Goal: Task Accomplishment & Management: Complete application form

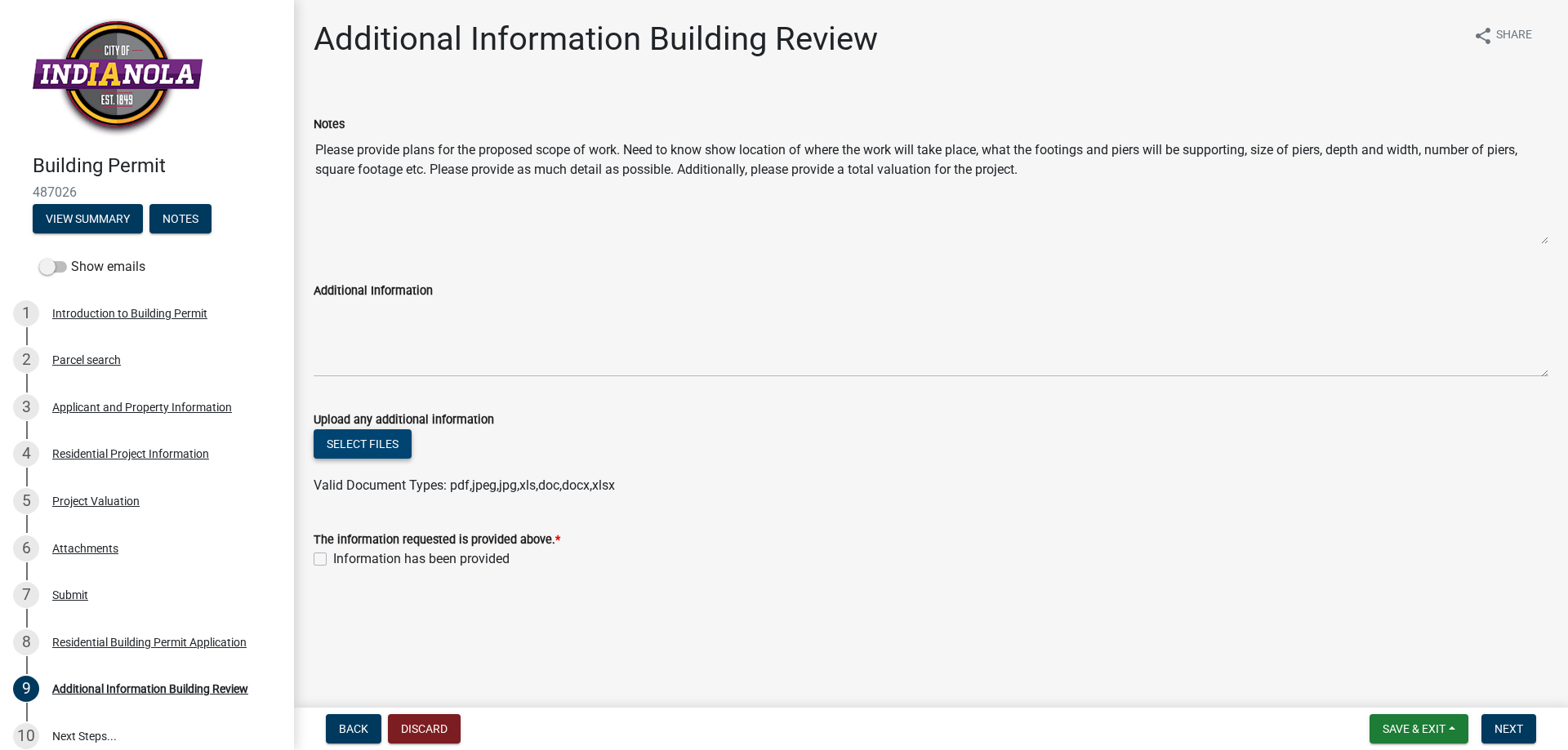
click at [373, 442] on button "Select files" at bounding box center [362, 444] width 98 height 29
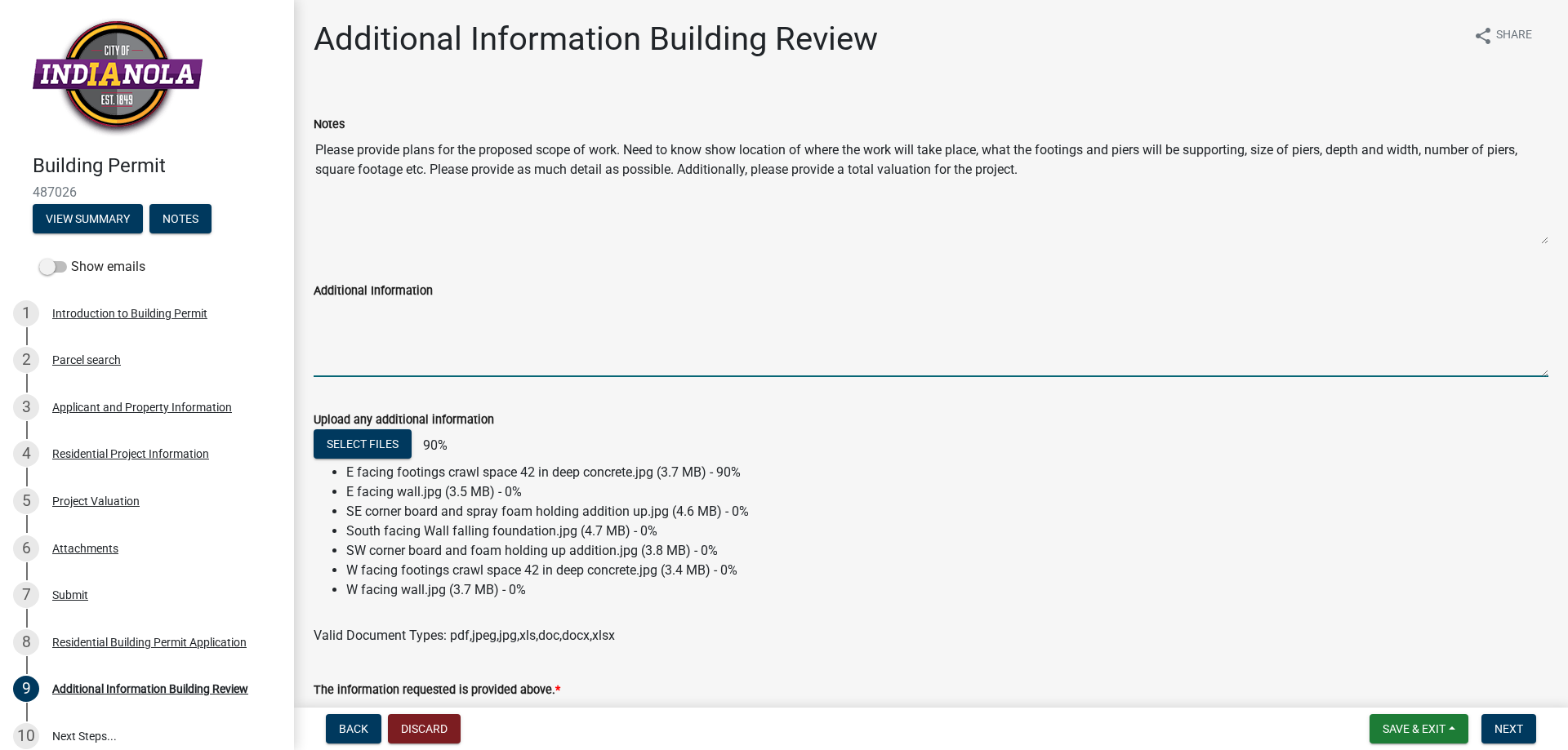
click at [380, 333] on textarea "Additional Information" at bounding box center [931, 339] width 1235 height 77
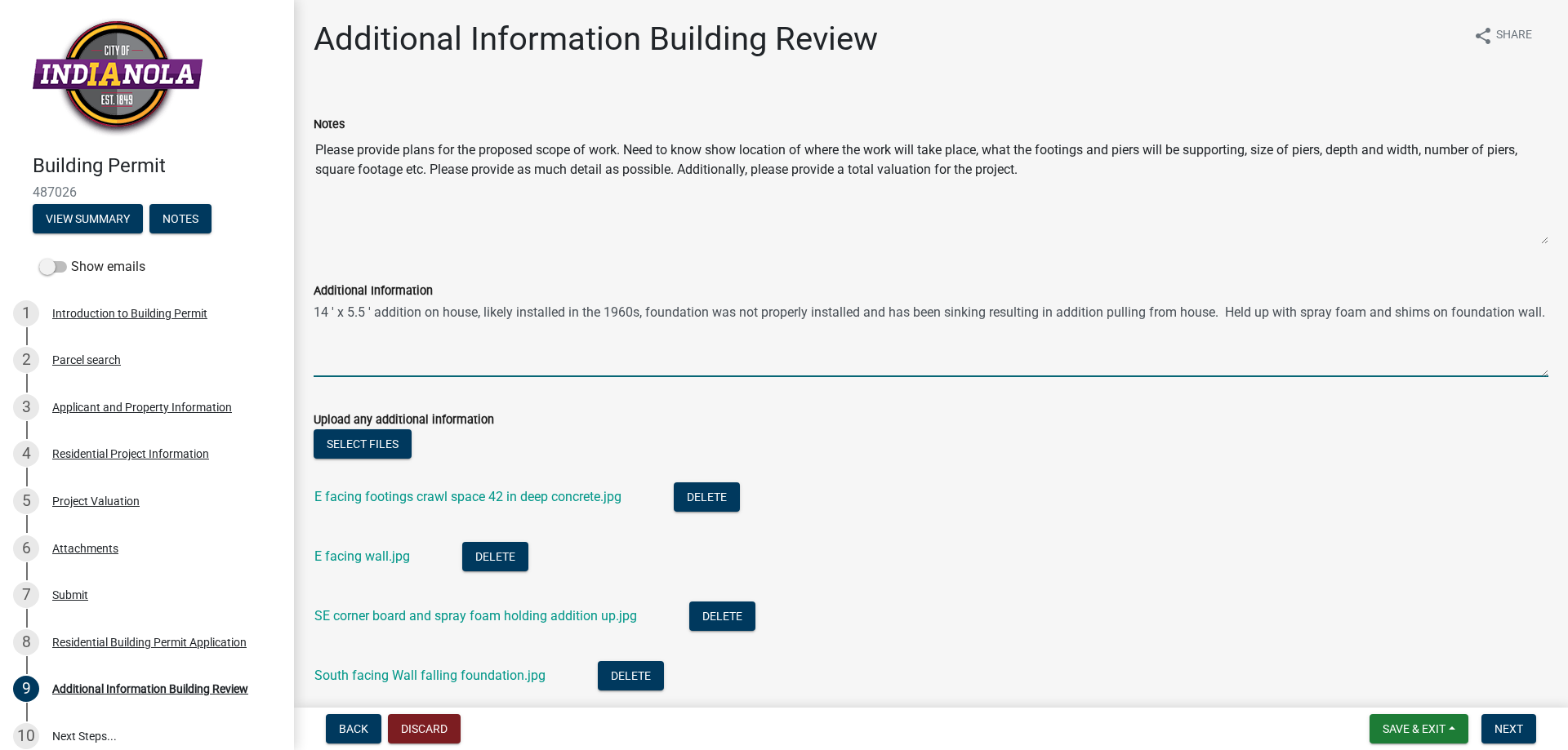
click at [314, 312] on textarea "14 ' x 5.5 ' addition on house, likely installed in the 1960s, foundation was n…" at bounding box center [931, 339] width 1235 height 77
click at [995, 313] on textarea "Purchased foreclosed home in [DATE] with a south facing 14 ' x 5.5 ' addition o…" at bounding box center [931, 339] width 1235 height 77
click at [685, 327] on textarea "Purchased foreclosed home in [DATE] with a south facing 14 ' x 5.5 ' addition o…" at bounding box center [931, 339] width 1235 height 77
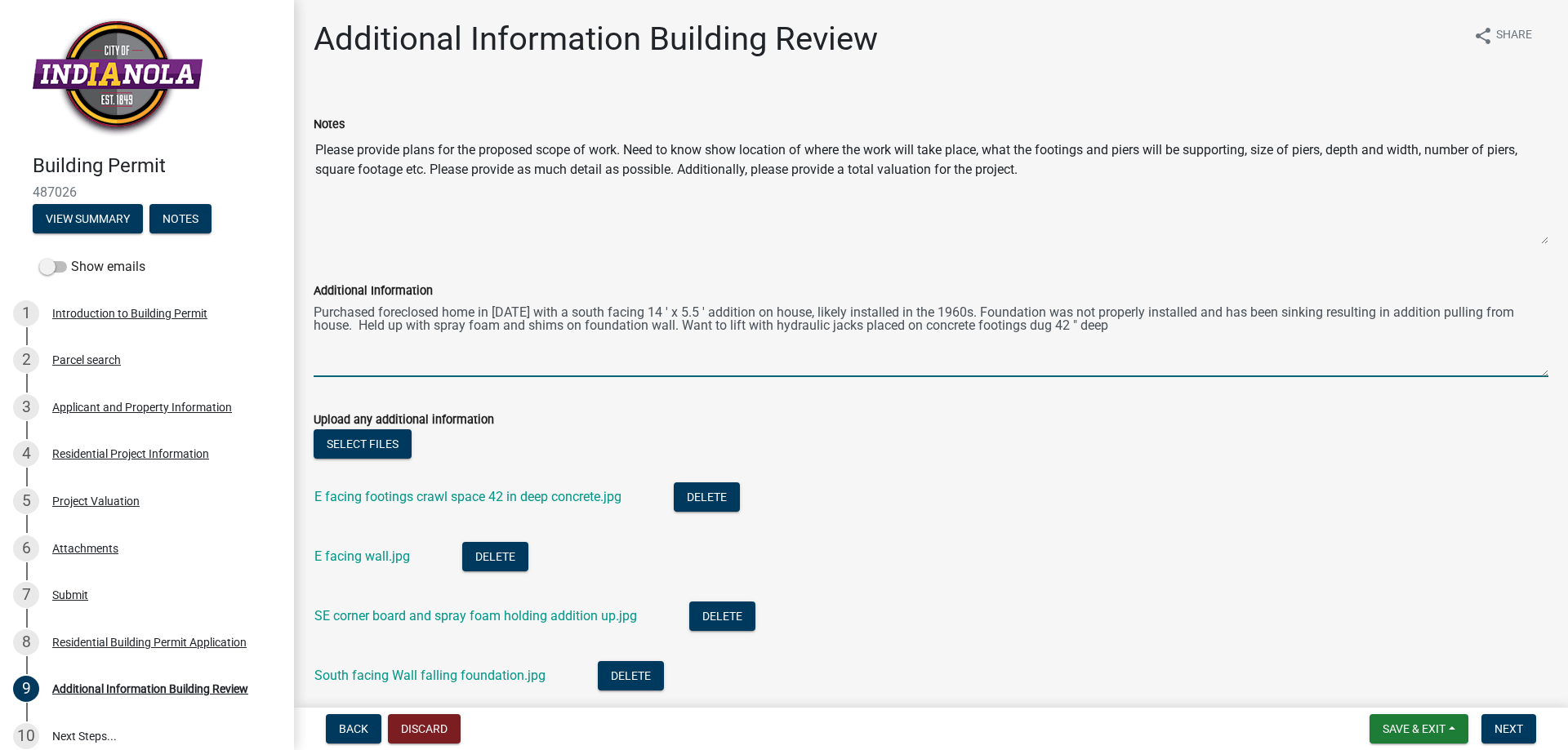
drag, startPoint x: 924, startPoint y: 327, endPoint x: 975, endPoint y: 325, distance: 51.0
click at [975, 325] on textarea "Purchased foreclosed home in [DATE] with a south facing 14 ' x 5.5 ' addition o…" at bounding box center [931, 339] width 1235 height 77
click at [1065, 326] on textarea "Purchased foreclosed home in [DATE] with a south facing 14 ' x 5.5 ' addition o…" at bounding box center [931, 339] width 1235 height 77
click at [747, 326] on textarea "Purchased foreclosed home in [DATE] with a south facing 14 ' x 5.5 ' addition o…" at bounding box center [931, 339] width 1235 height 77
click at [1384, 325] on textarea "Purchased foreclosed home in [DATE] with a south facing 14 ' x 5.5 ' addition o…" at bounding box center [931, 339] width 1235 height 77
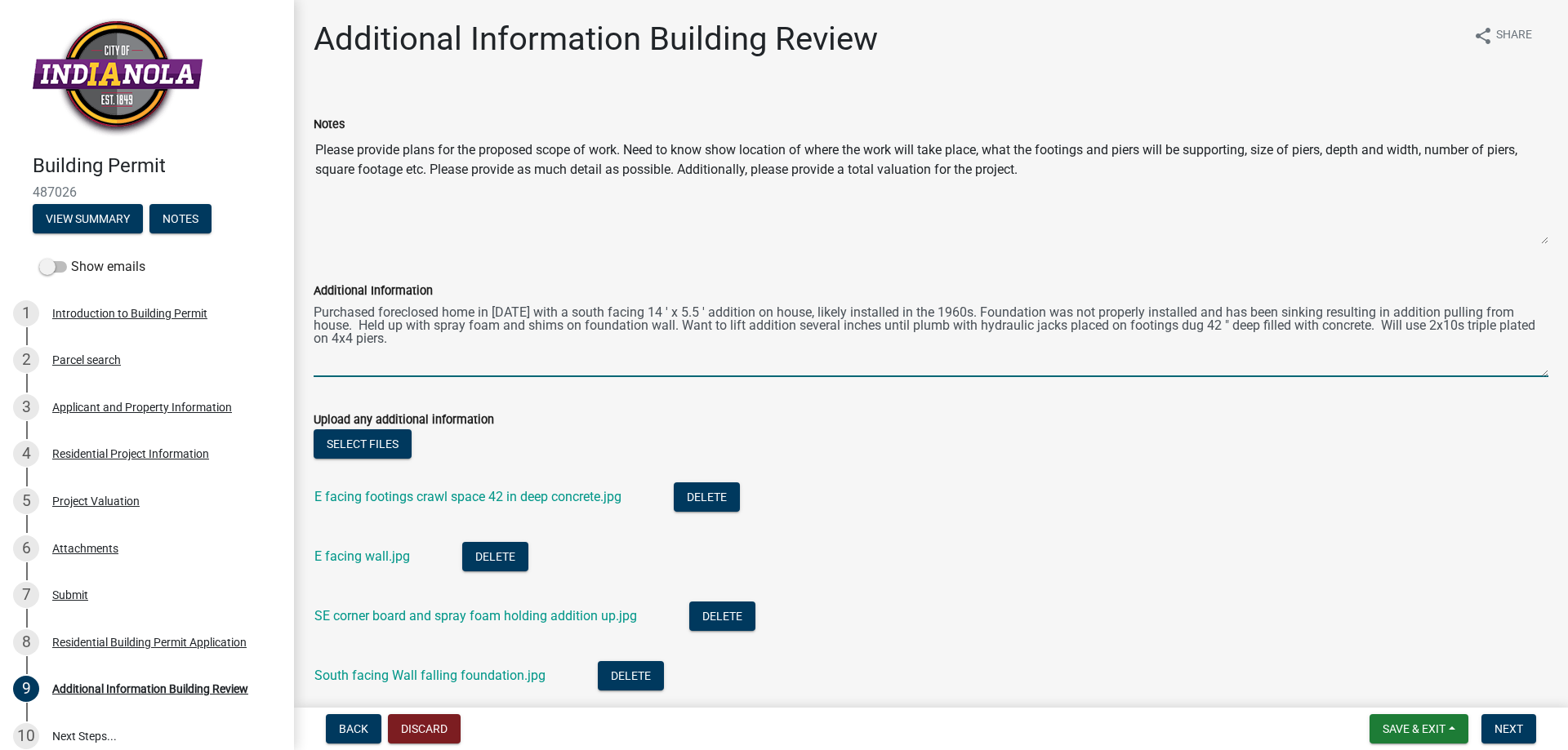
drag, startPoint x: 392, startPoint y: 336, endPoint x: 373, endPoint y: 335, distance: 19.0
click at [373, 335] on textarea "Purchased foreclosed home in [DATE] with a south facing 14 ' x 5.5 ' addition o…" at bounding box center [931, 339] width 1235 height 77
click at [443, 342] on textarea "Purchased foreclosed home in [DATE] with a south facing 14 ' x 5.5 ' addition o…" at bounding box center [931, 339] width 1235 height 77
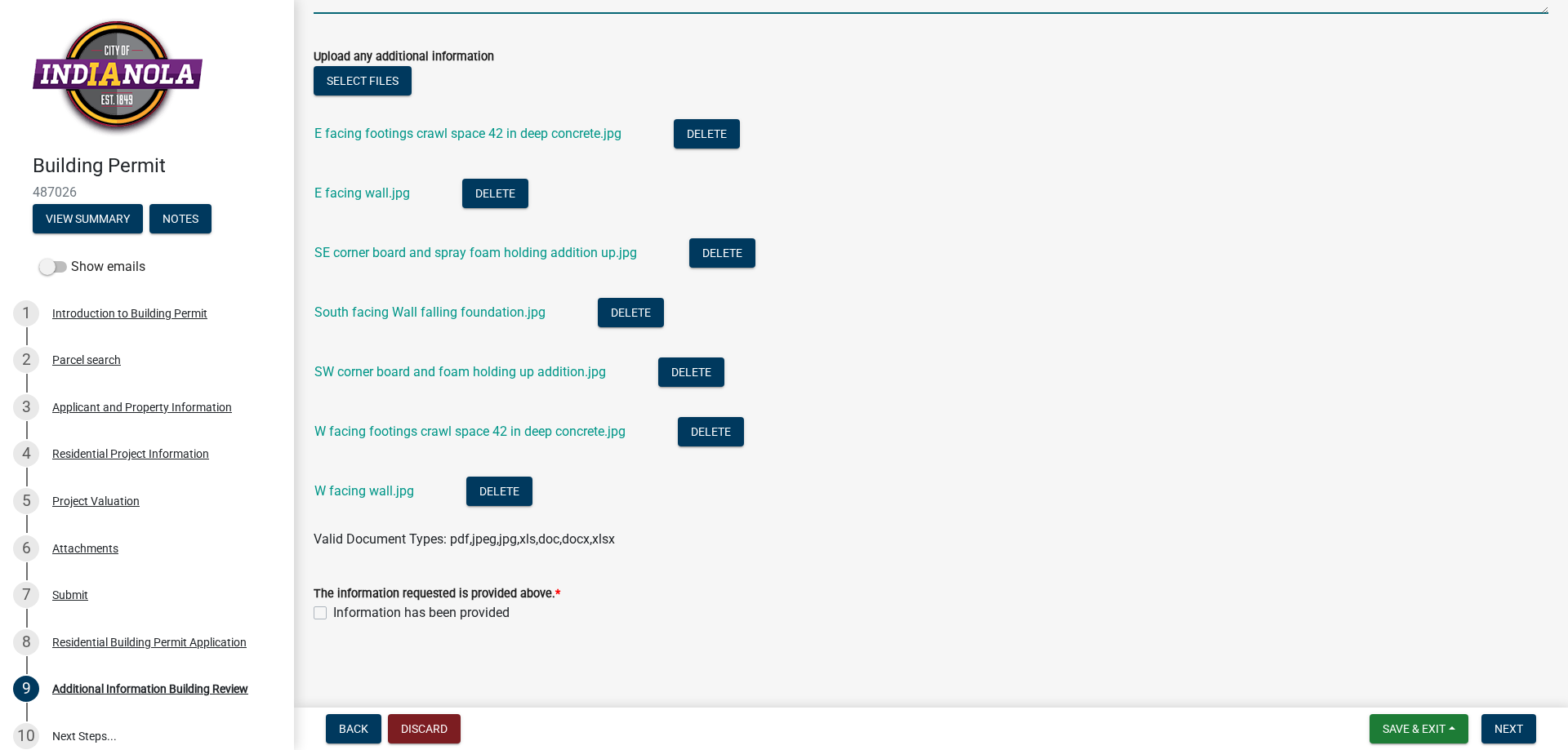
type textarea "Purchased foreclosed home in [DATE] with a south facing 14 ' x 5.5 ' addition o…"
click at [333, 610] on label "Information has been provided" at bounding box center [421, 613] width 176 height 19
click at [333, 610] on input "Information has been provided" at bounding box center [338, 608] width 11 height 11
checkbox input "true"
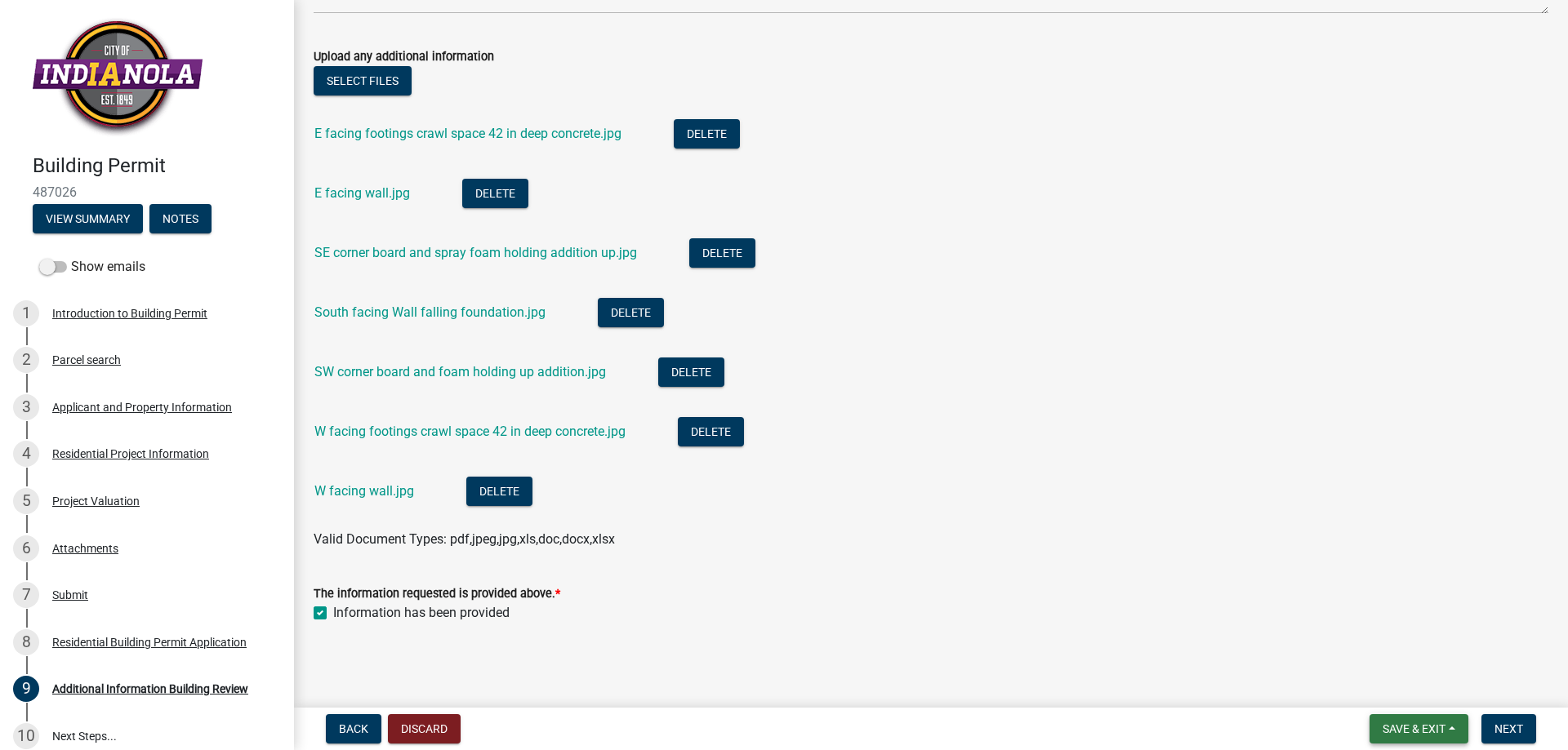
click at [1415, 726] on span "Save & Exit" at bounding box center [1414, 729] width 63 height 13
click at [1385, 649] on button "Save" at bounding box center [1403, 647] width 131 height 40
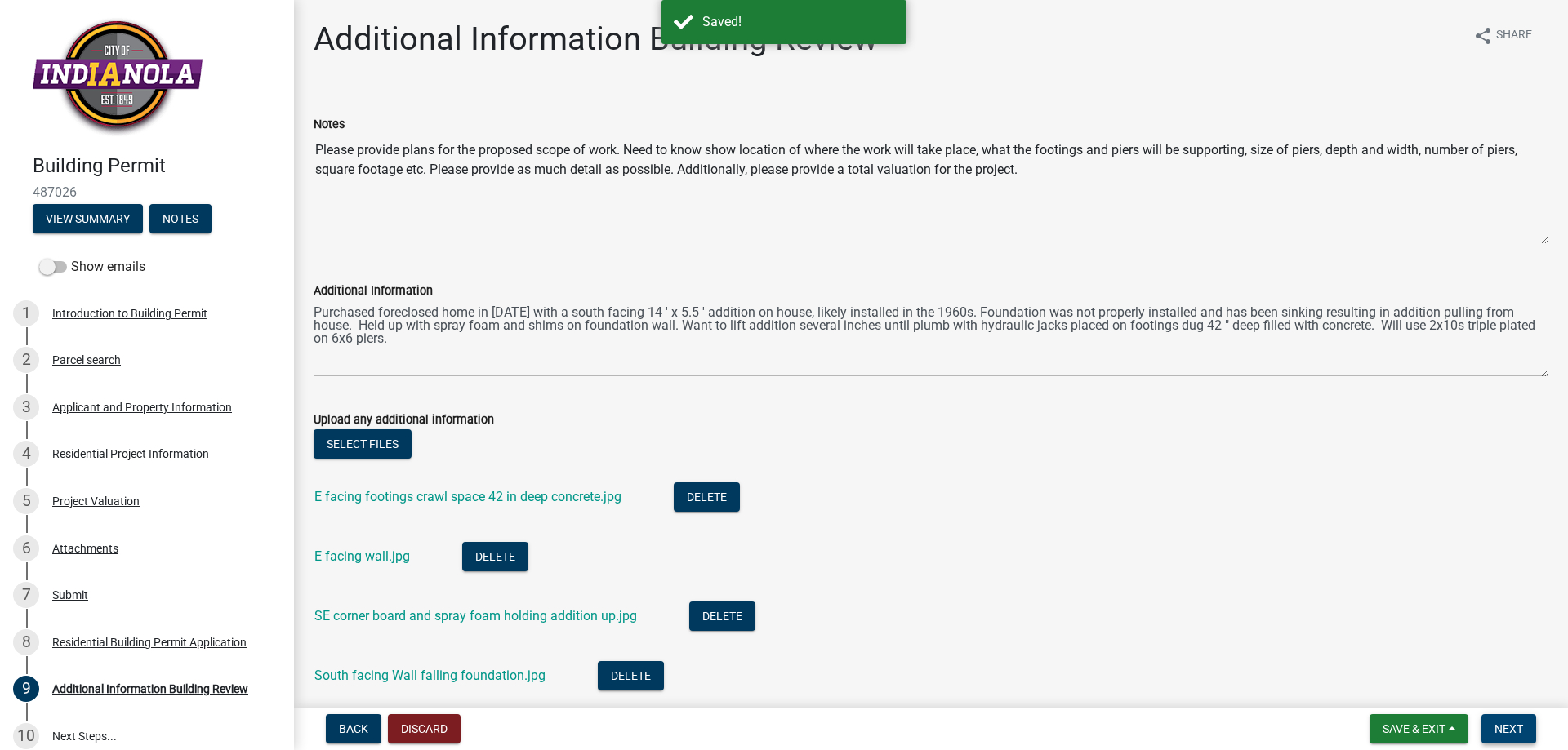
click at [1511, 731] on span "Next" at bounding box center [1509, 729] width 29 height 13
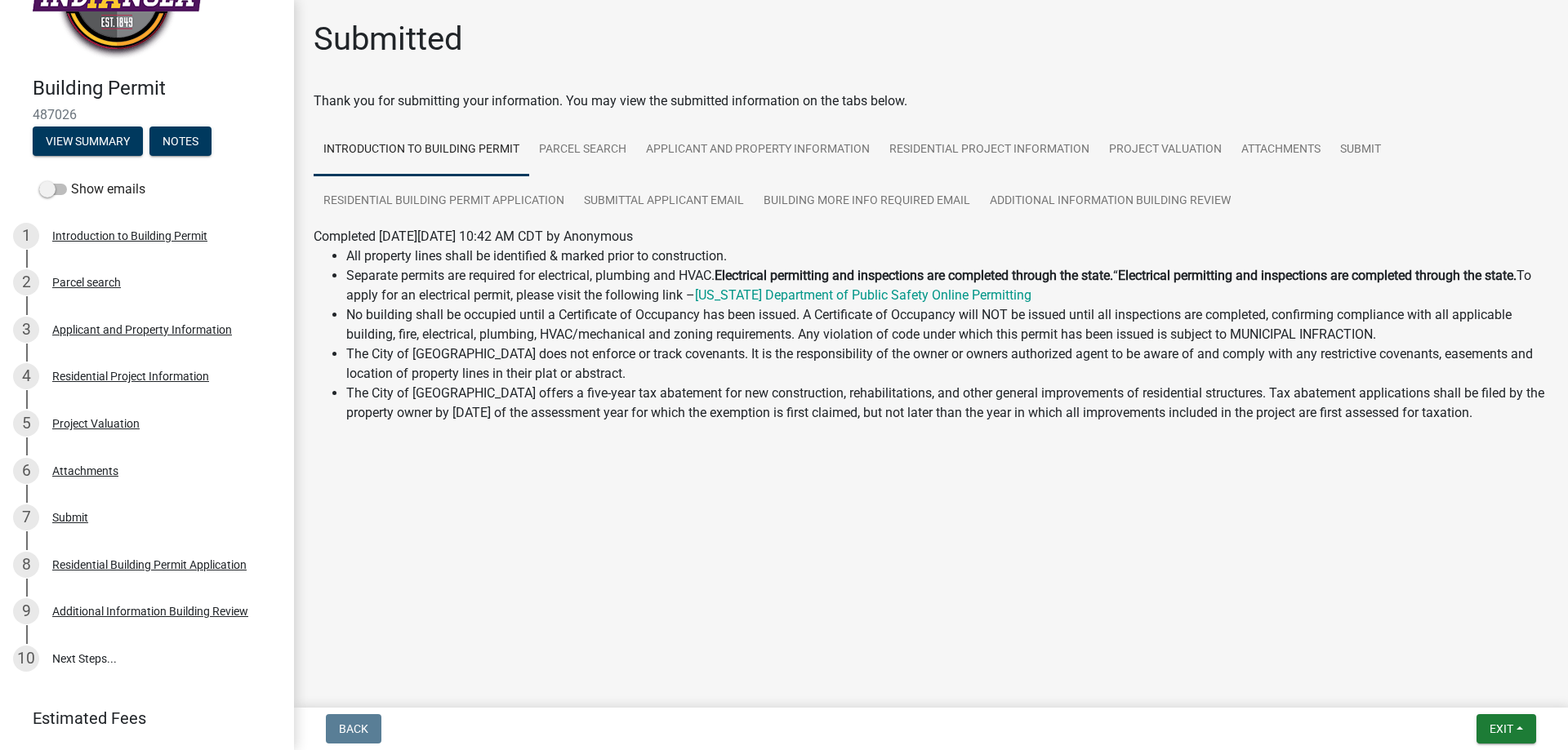
scroll to position [125, 0]
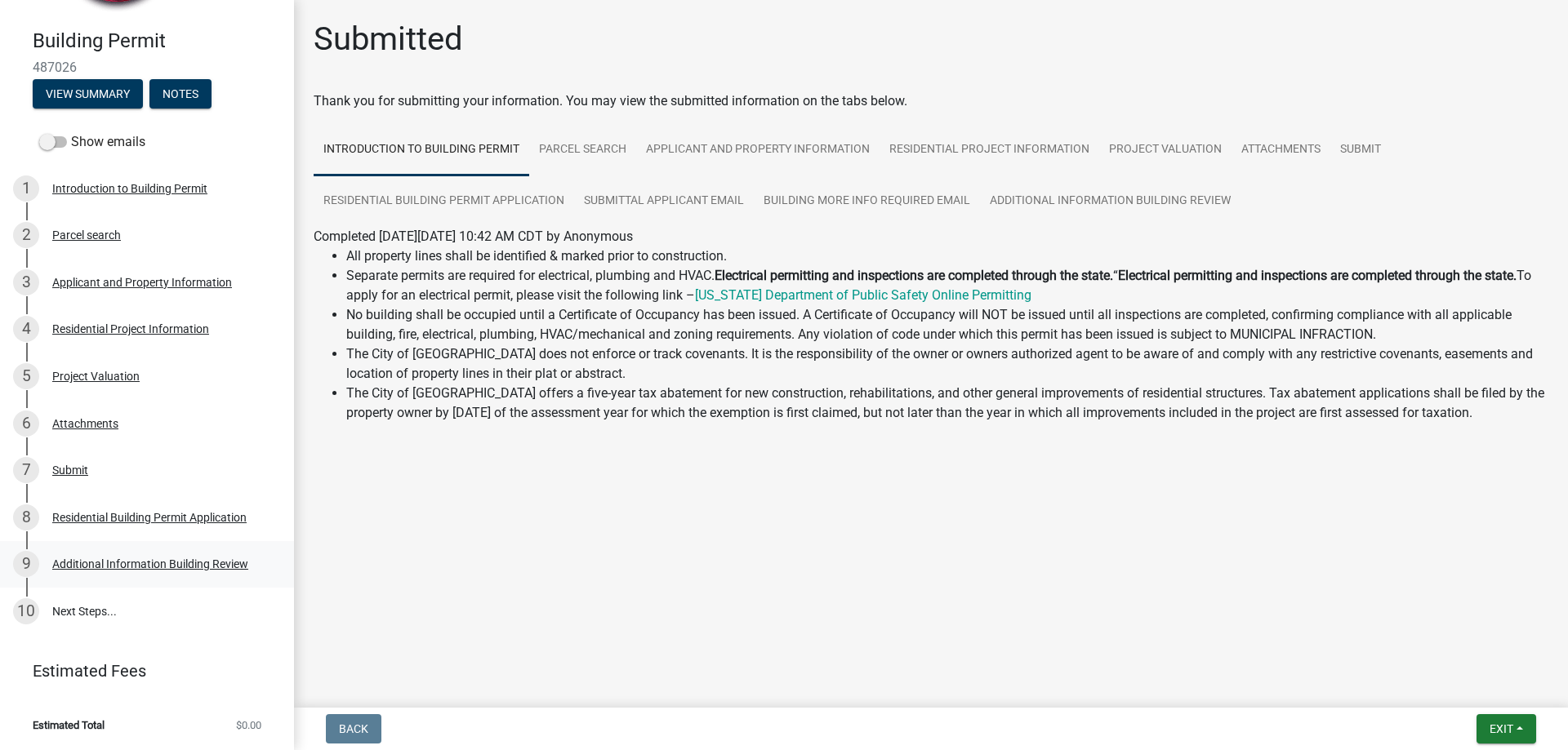
click at [118, 560] on div "Additional Information Building Review" at bounding box center [150, 565] width 196 height 12
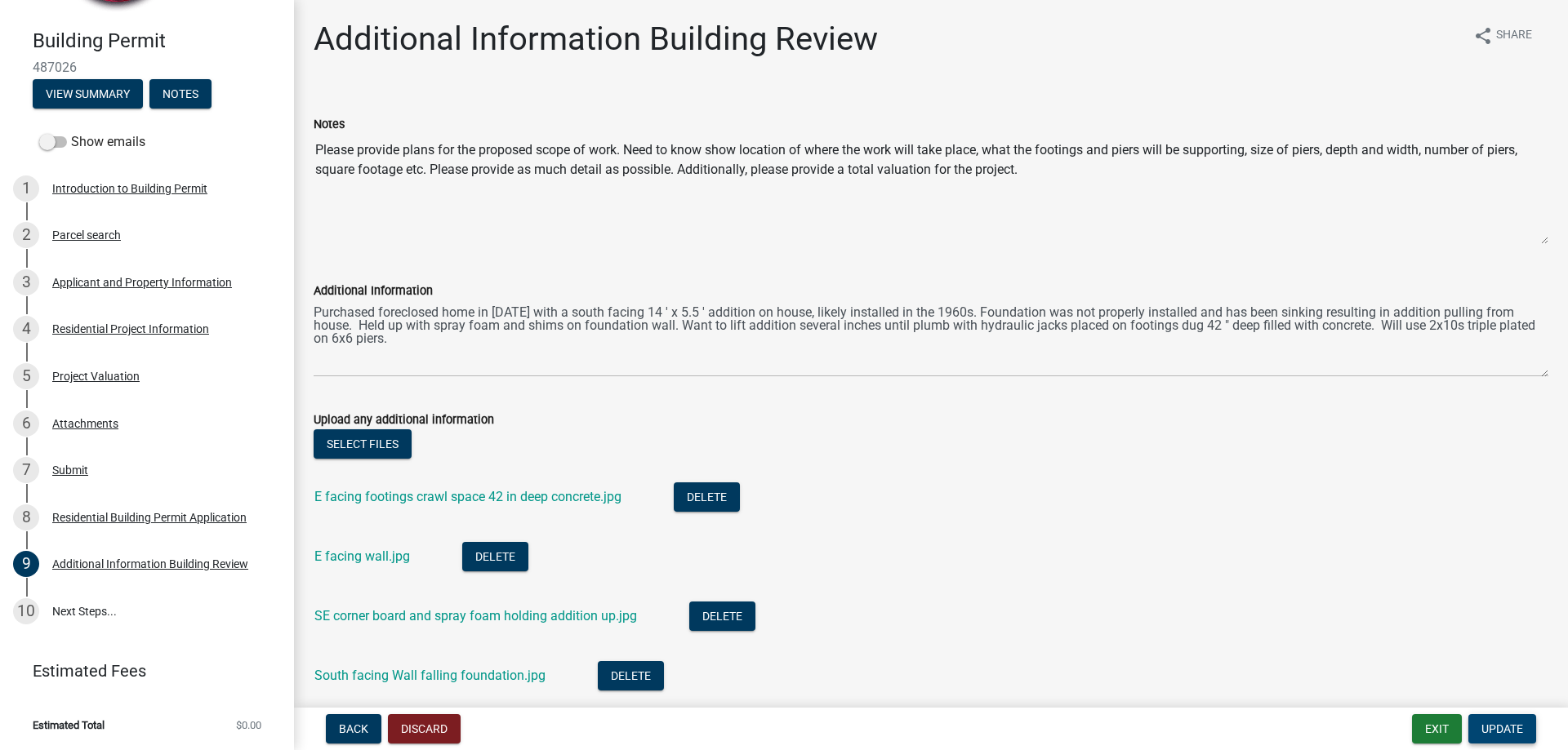
click at [1478, 722] on button "Update" at bounding box center [1502, 729] width 67 height 29
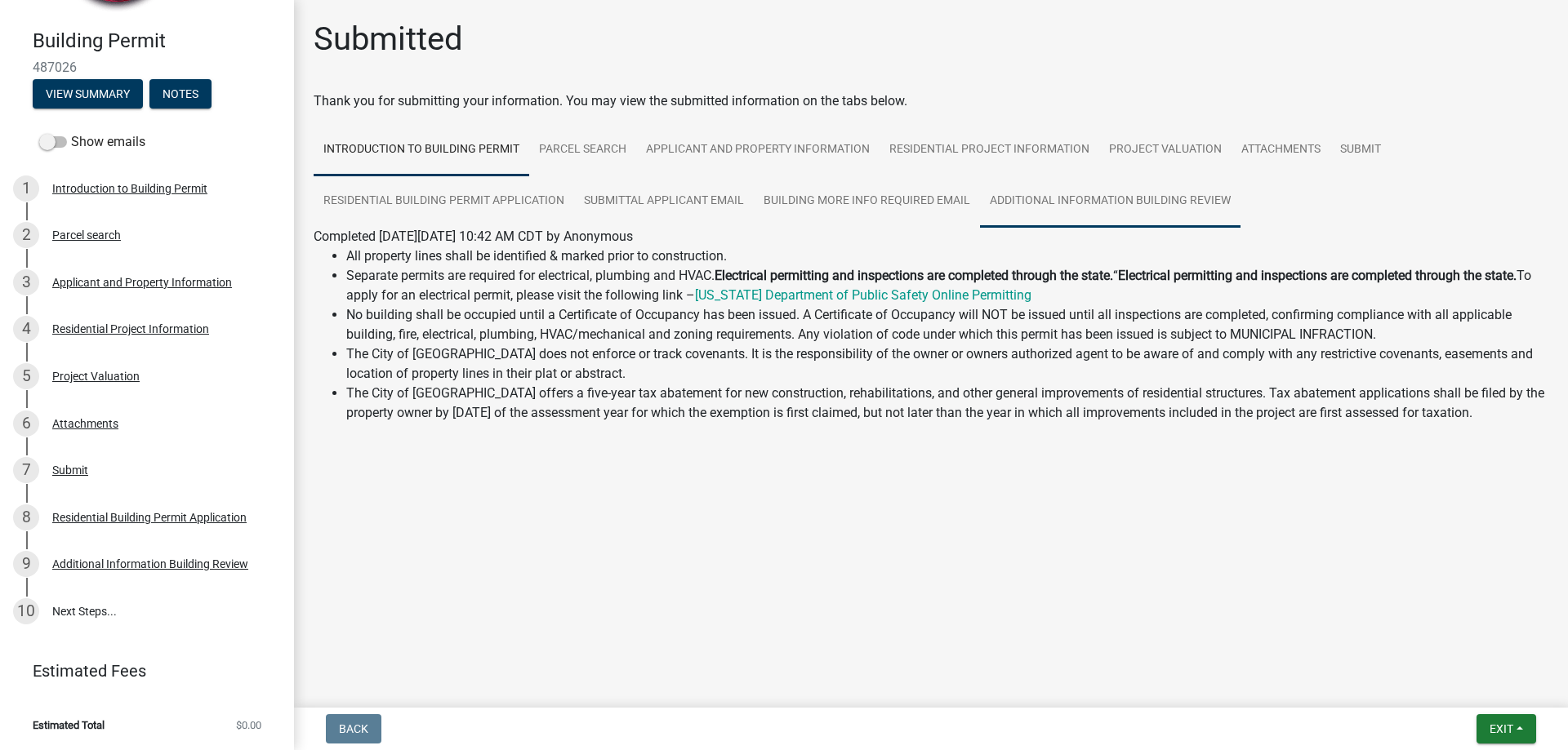
click at [1085, 192] on link "Additional Information Building Review" at bounding box center [1110, 201] width 260 height 52
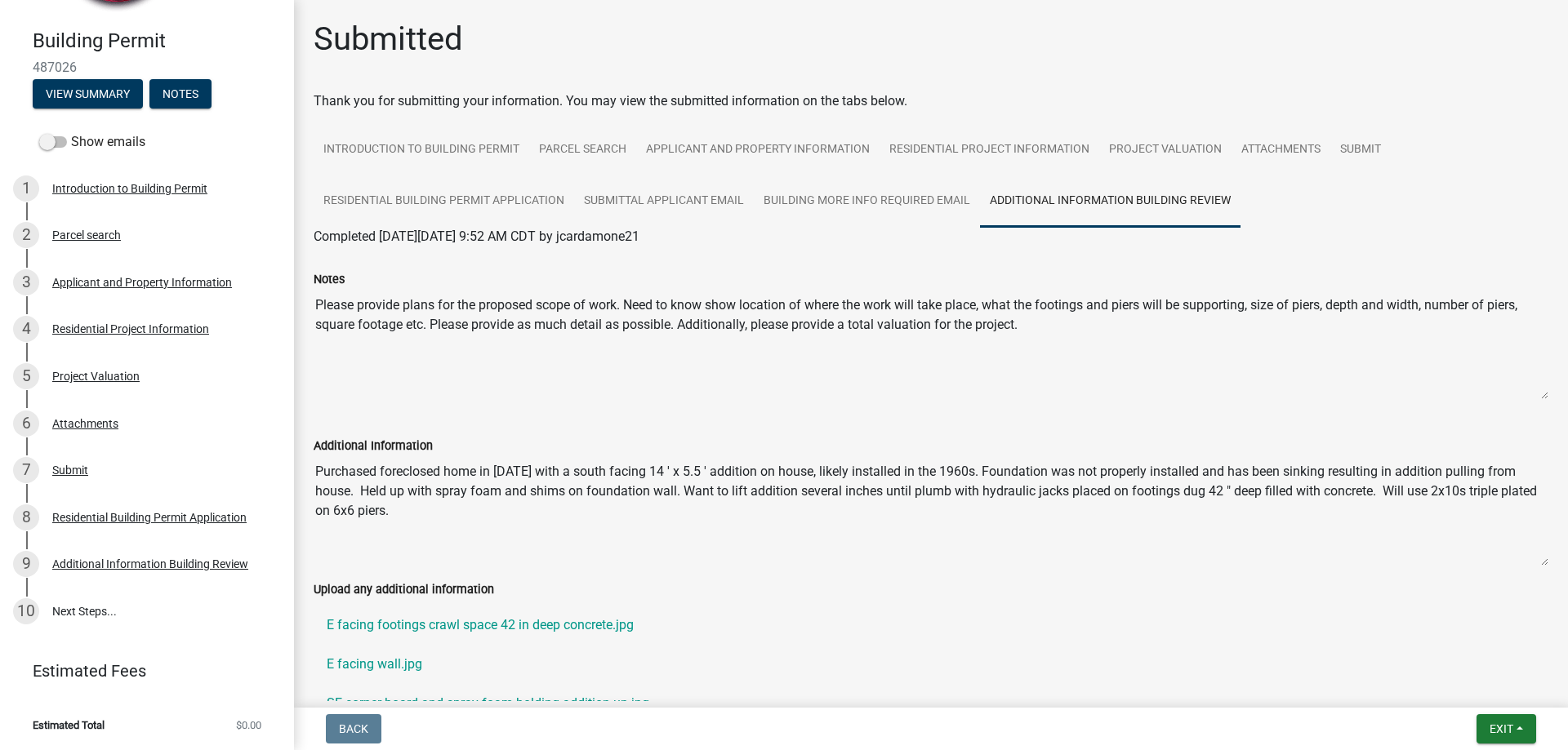
scroll to position [245, 0]
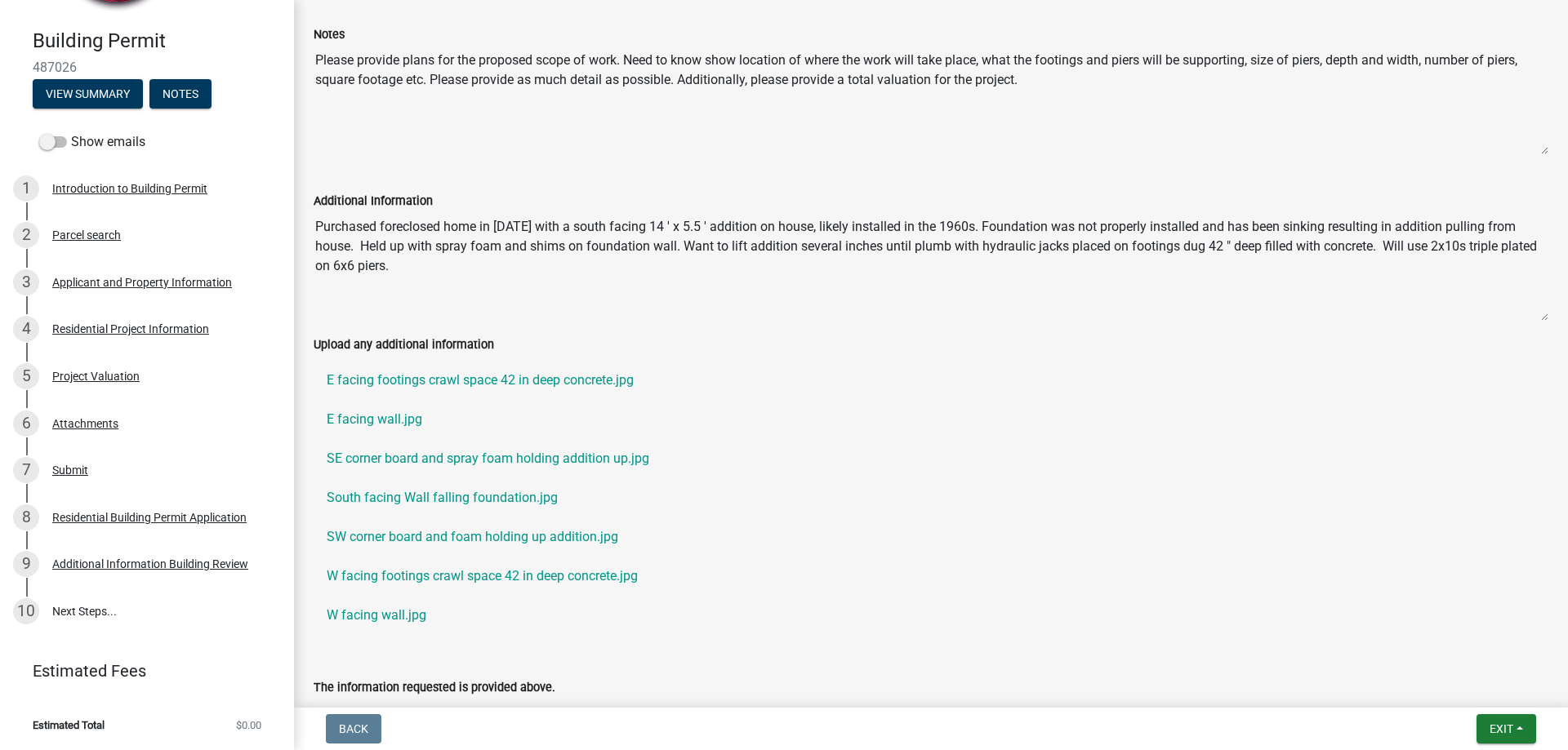
click at [712, 231] on textarea "Purchased foreclosed home in [DATE] with a south facing 14 ' x 5.5 ' addition o…" at bounding box center [931, 266] width 1235 height 111
click at [437, 260] on textarea "Purchased foreclosed home in [DATE] with a south facing 14 ' x 5.5 ' addition o…" at bounding box center [931, 266] width 1235 height 111
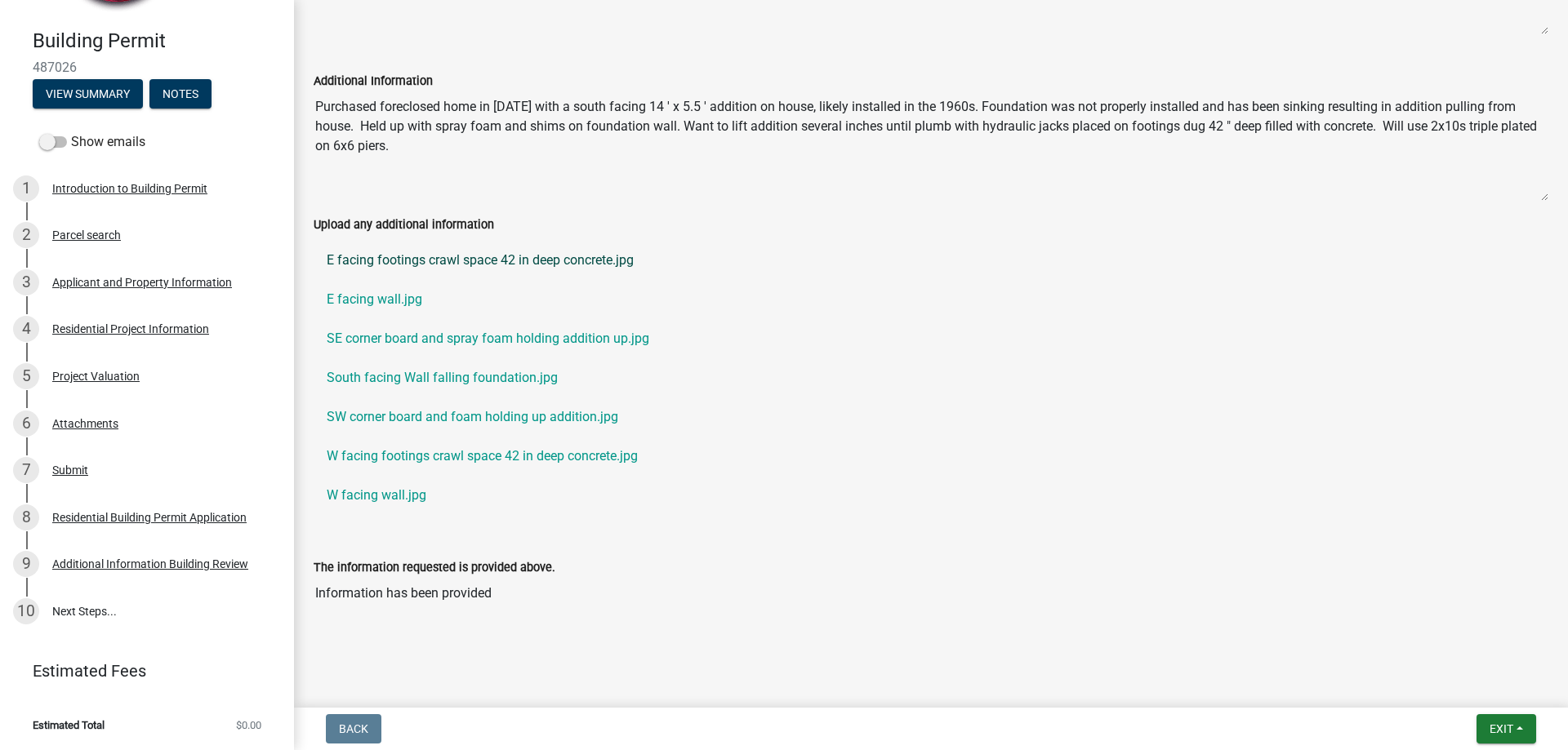
scroll to position [370, 0]
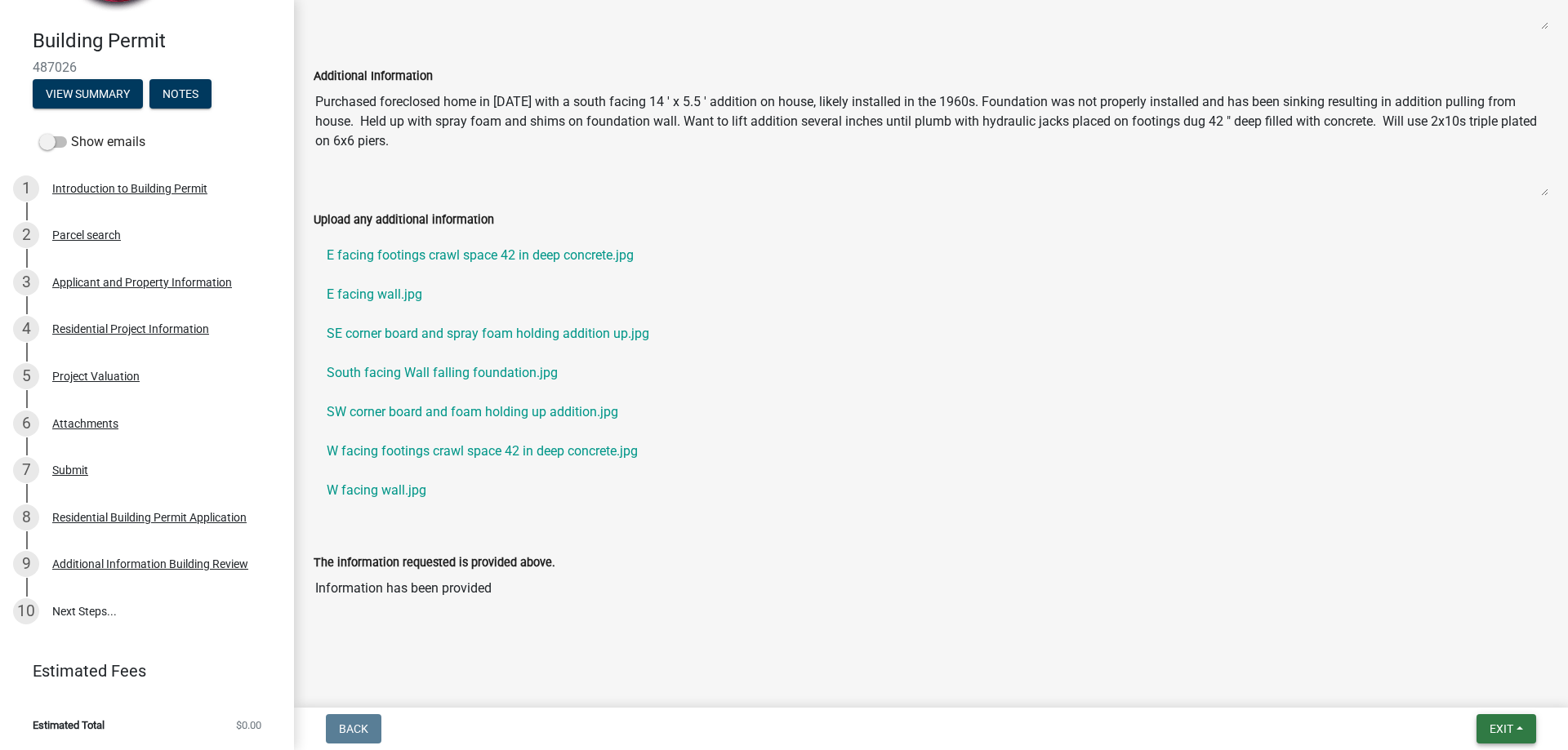
click at [1512, 737] on button "Exit" at bounding box center [1506, 729] width 60 height 29
click at [1483, 686] on button "Save & Exit" at bounding box center [1470, 686] width 131 height 40
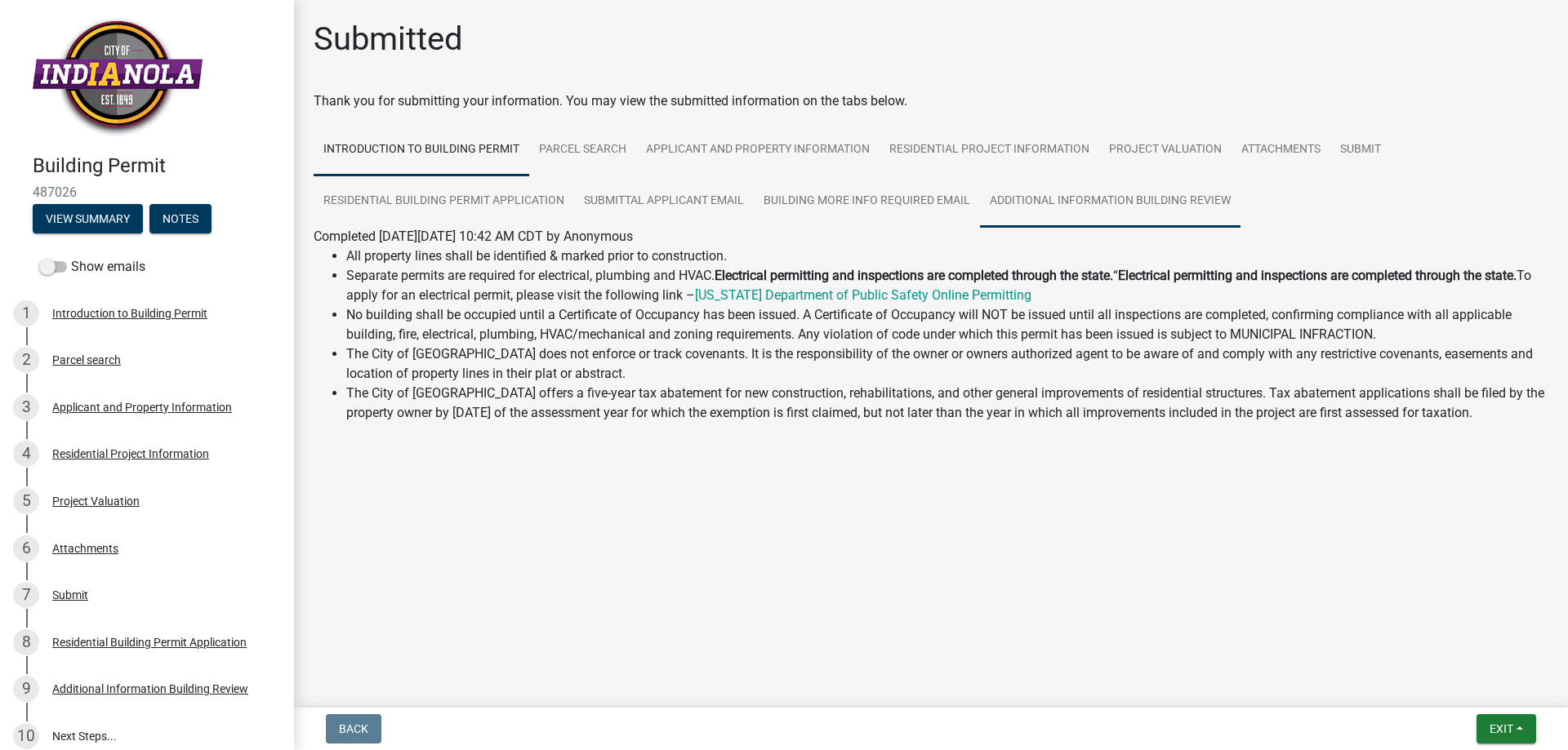
click at [1103, 208] on link "Additional Information Building Review" at bounding box center [1110, 201] width 260 height 52
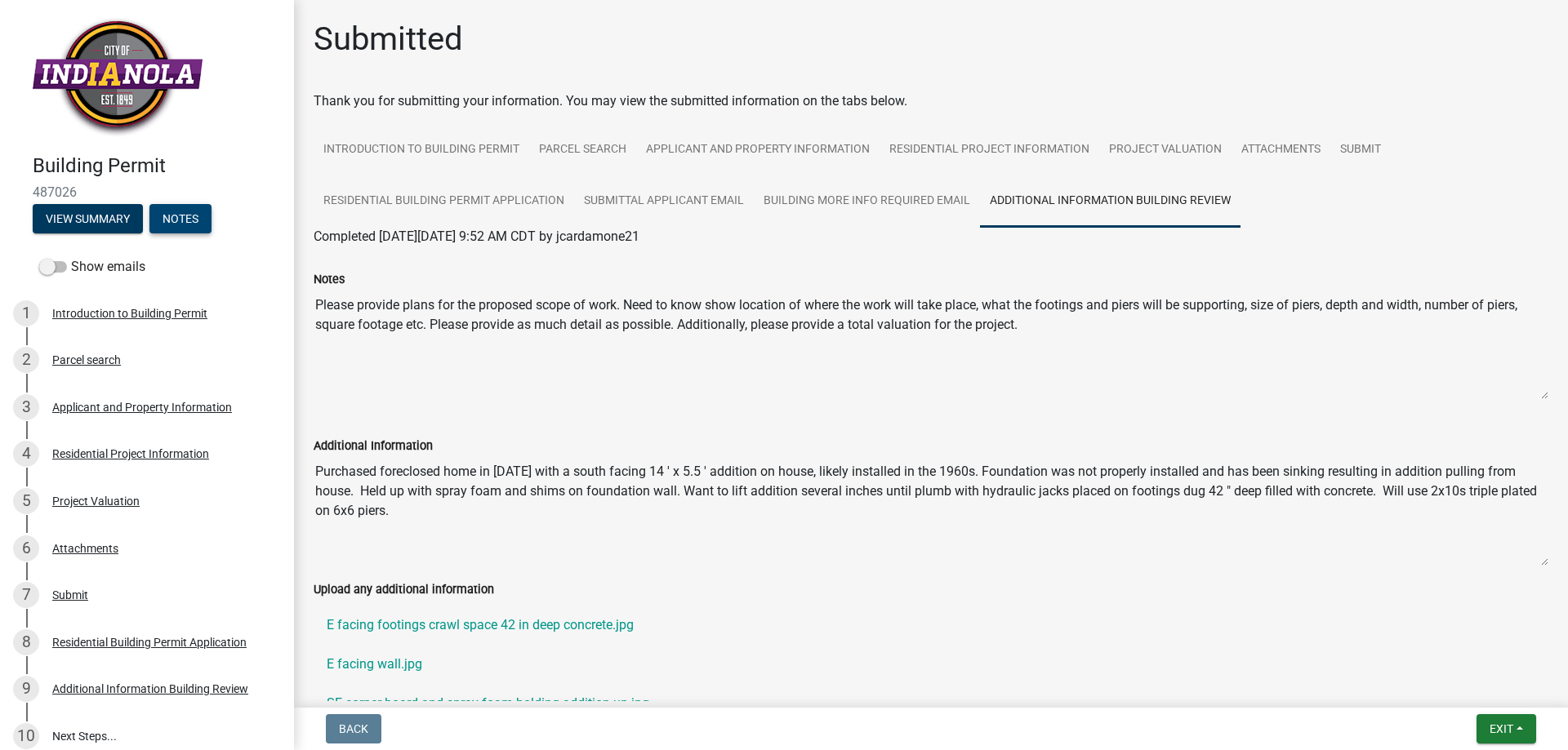
click at [189, 230] on button "Notes" at bounding box center [180, 218] width 62 height 29
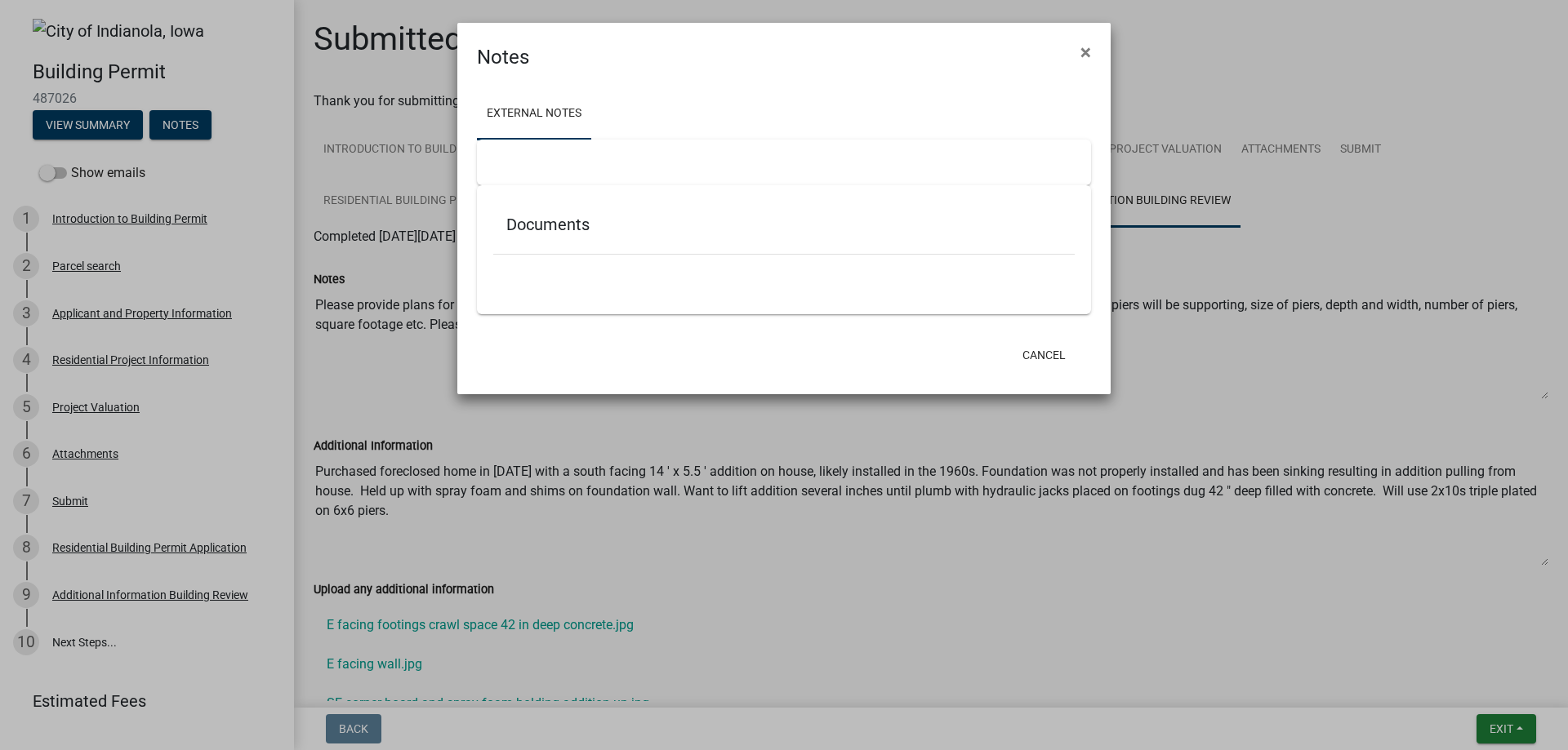
click at [547, 151] on div at bounding box center [784, 163] width 615 height 46
click at [547, 169] on div at bounding box center [784, 163] width 615 height 46
click at [555, 266] on div at bounding box center [784, 263] width 582 height 17
click at [516, 173] on div at bounding box center [784, 163] width 615 height 46
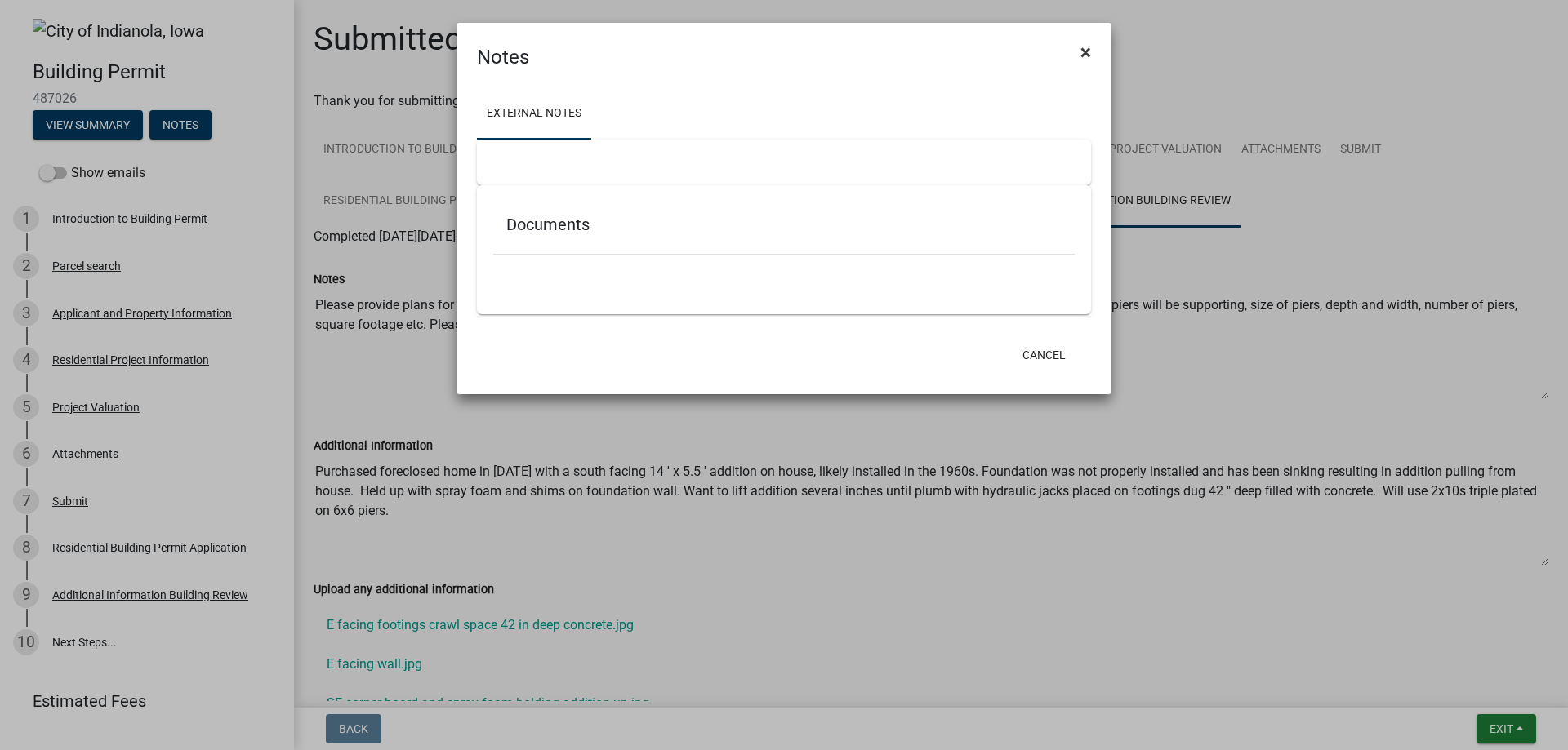
click at [1082, 65] on button "×" at bounding box center [1086, 52] width 37 height 46
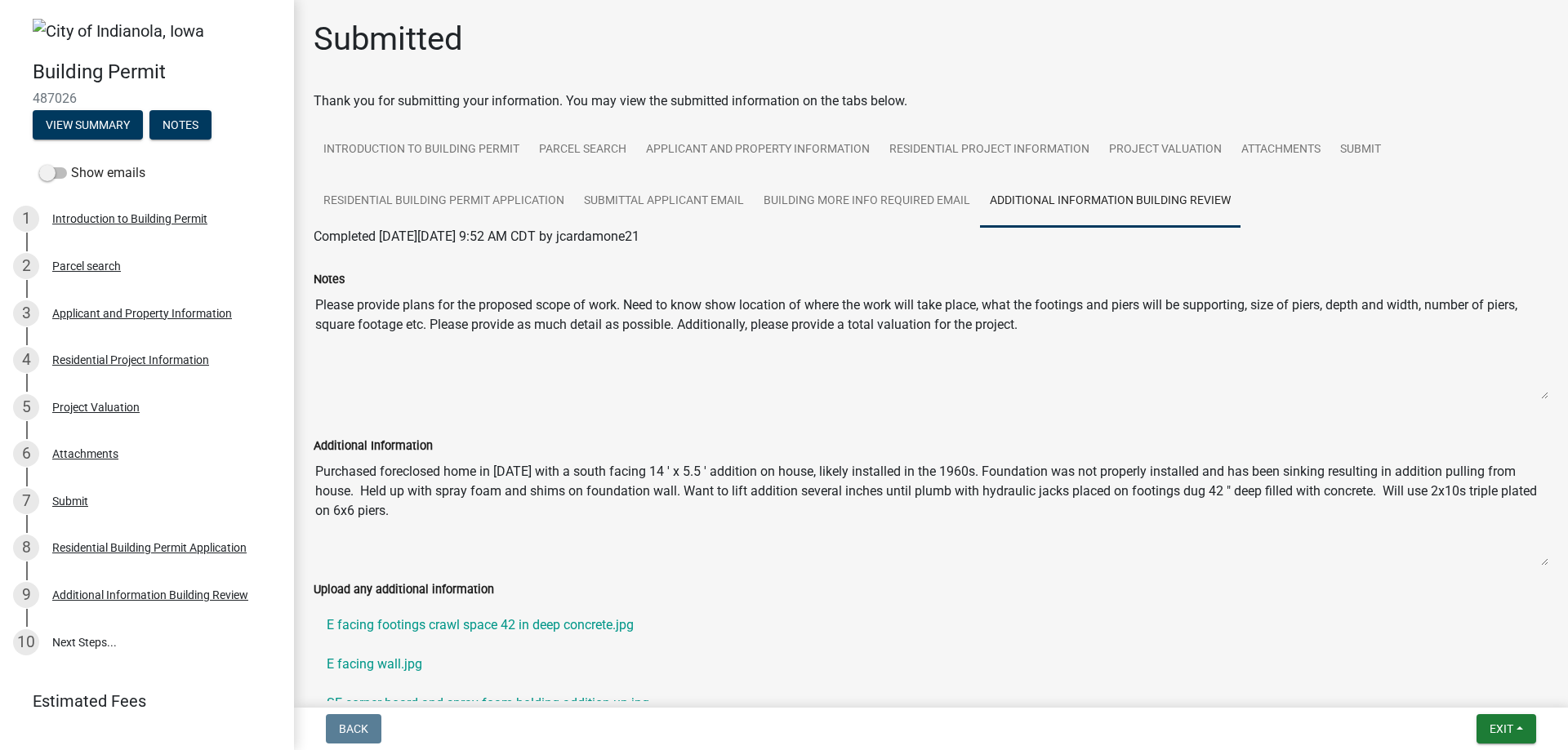
click at [850, 371] on textarea "Please provide plans for the proposed scope of work. Need to know show location…" at bounding box center [931, 345] width 1235 height 111
click at [1073, 311] on textarea "Please provide plans for the proposed scope of work. Need to know show location…" at bounding box center [931, 345] width 1235 height 111
click at [1055, 324] on textarea "Please provide plans for the proposed scope of work. Need to know show location…" at bounding box center [931, 345] width 1235 height 111
click at [695, 510] on textarea "Purchased foreclosed home in [DATE] with a south facing 14 ' x 5.5 ' addition o…" at bounding box center [931, 512] width 1235 height 111
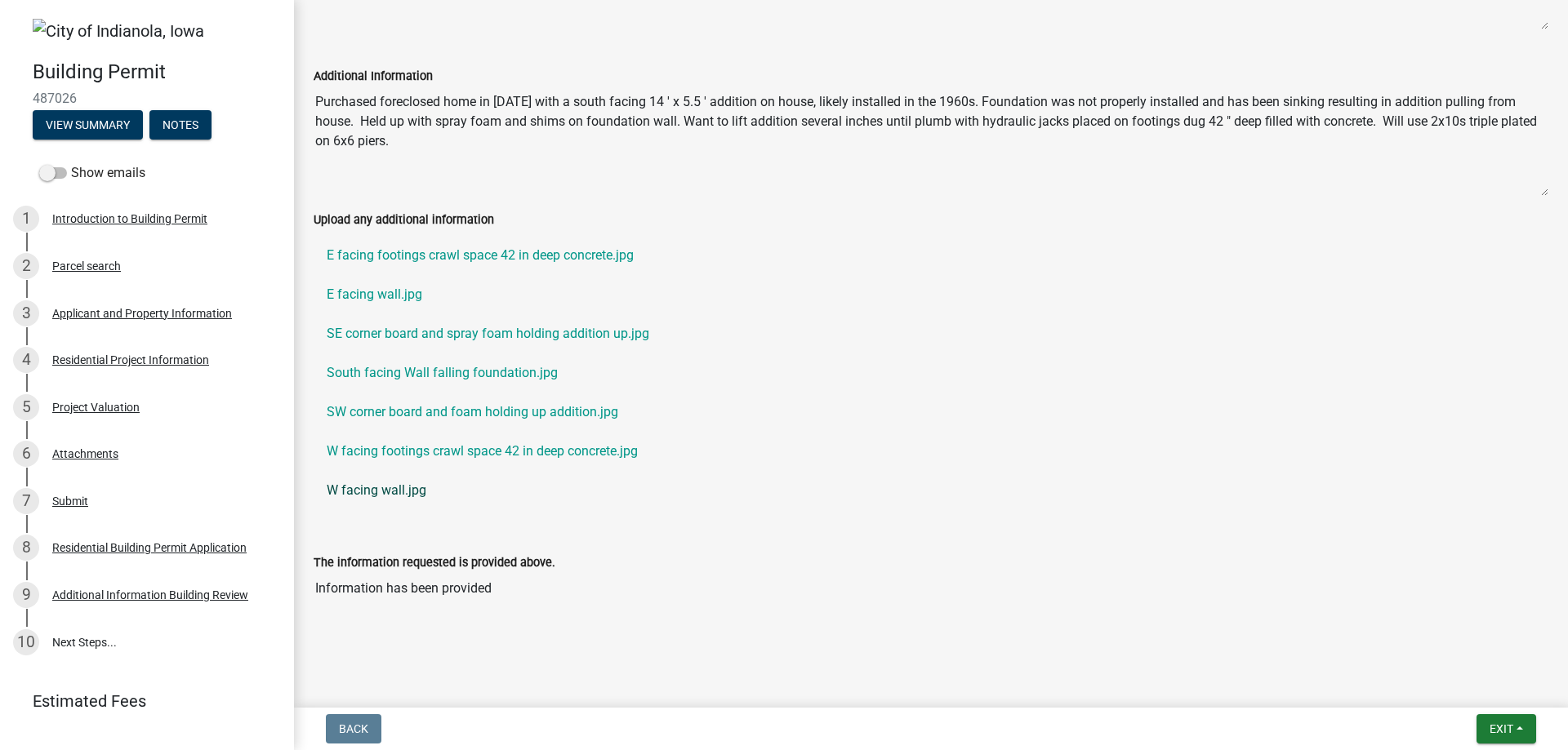
scroll to position [125, 0]
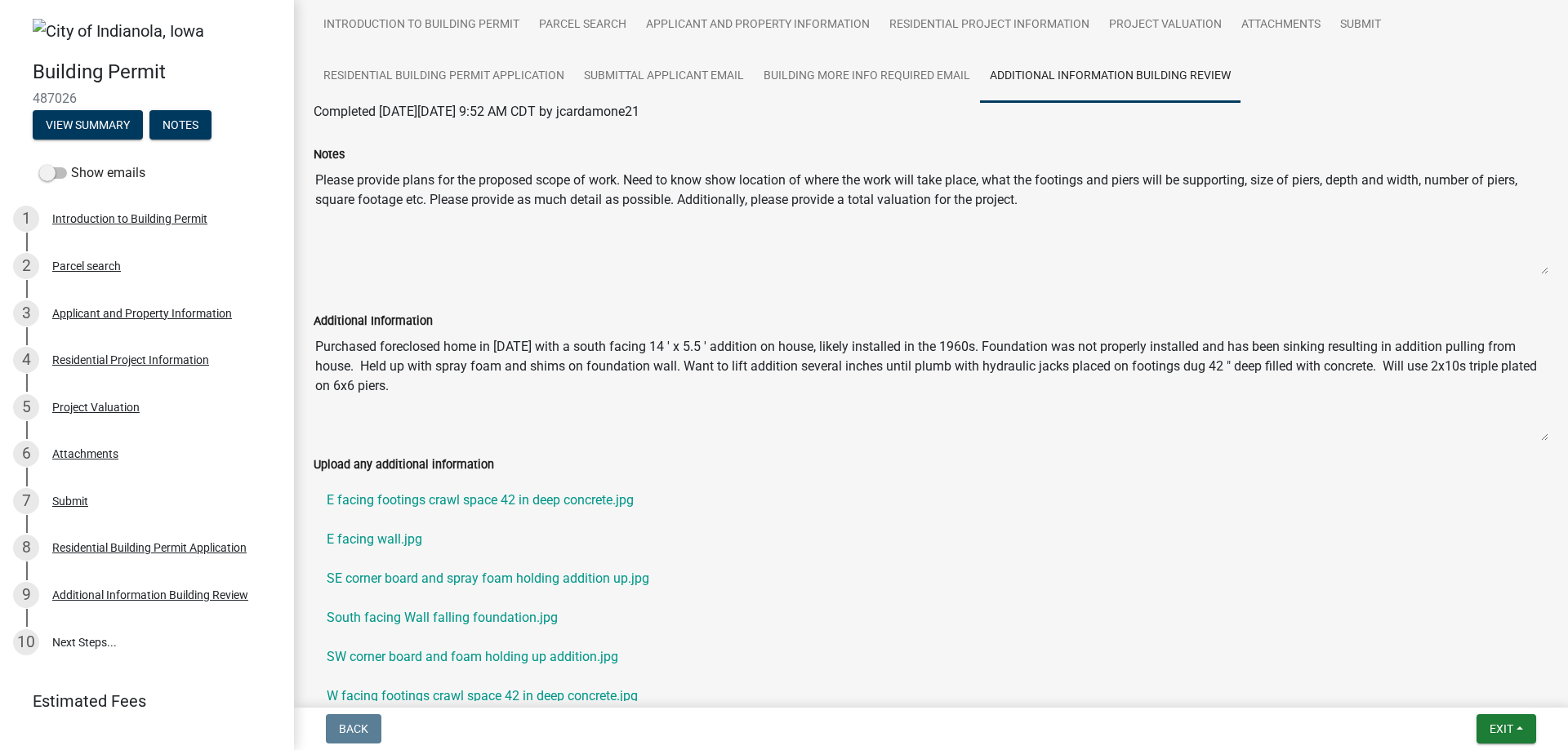
click at [699, 402] on textarea "Purchased foreclosed home in [DATE] with a south facing 14 ' x 5.5 ' addition o…" at bounding box center [931, 386] width 1235 height 111
click at [1501, 736] on span "Exit" at bounding box center [1501, 729] width 24 height 13
click at [1478, 682] on button "Save & Exit" at bounding box center [1470, 686] width 131 height 40
